Goal: Find specific page/section: Find specific page/section

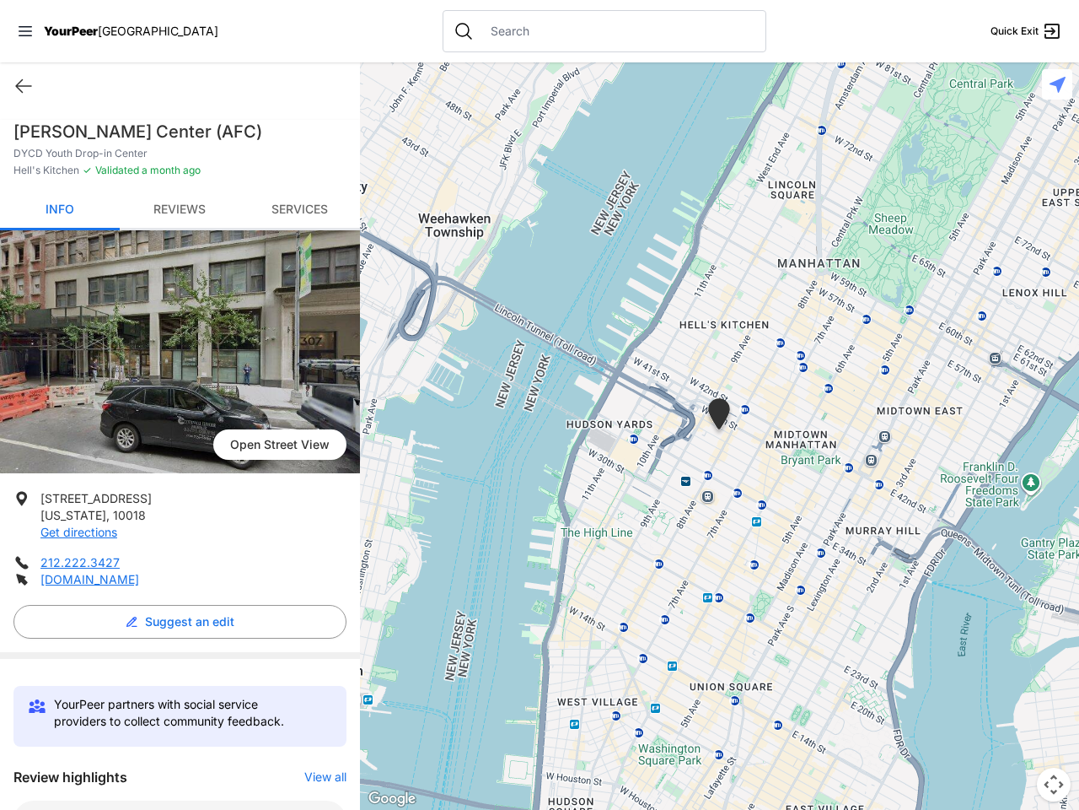
click at [25, 31] on icon at bounding box center [25, 31] width 13 height 10
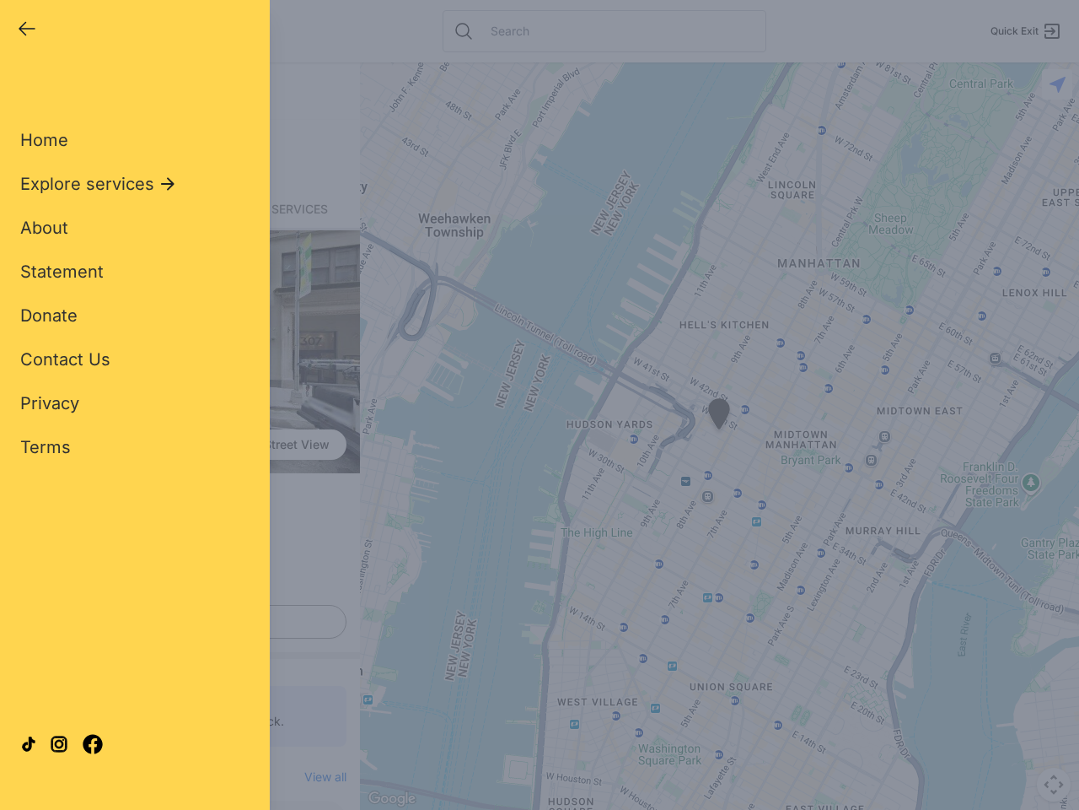
click at [24, 86] on div "Home Explore services About Statement Donate Contact Us Privacy Terms" at bounding box center [134, 266] width 229 height 385
click at [175, 622] on div "Single Adult Families Soup Kitchen Food Pantry Toiletries Restrooms Showers Lau…" at bounding box center [134, 386] width 229 height 624
click at [317, 777] on div "Close panel YourPeer [GEOGRAPHIC_DATA] Quick Exit Single Adult Families Soup Ki…" at bounding box center [539, 405] width 1079 height 810
click at [719, 436] on div "Close panel YourPeer [GEOGRAPHIC_DATA] Quick Exit Single Adult Families Soup Ki…" at bounding box center [539, 405] width 1079 height 810
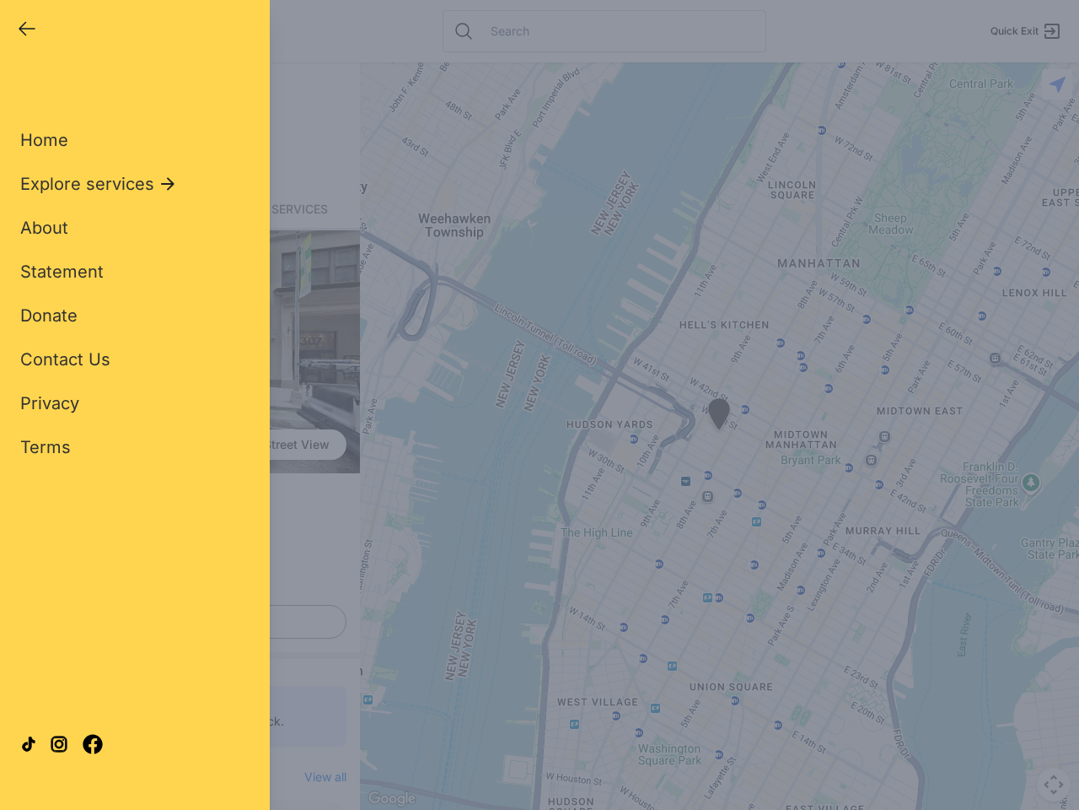
click at [719, 436] on div "Close panel YourPeer [GEOGRAPHIC_DATA] Quick Exit Single Adult Families Soup Ki…" at bounding box center [539, 405] width 1079 height 810
click at [719, 417] on div "Close panel YourPeer [GEOGRAPHIC_DATA] Quick Exit Single Adult Families Soup Ki…" at bounding box center [539, 405] width 1079 height 810
click at [1054, 784] on div "Close panel YourPeer [GEOGRAPHIC_DATA] Quick Exit Single Adult Families Soup Ki…" at bounding box center [539, 405] width 1079 height 810
click at [1058, 84] on div "Close panel YourPeer [GEOGRAPHIC_DATA] Quick Exit Single Adult Families Soup Ki…" at bounding box center [539, 405] width 1079 height 810
